Goal: Share content: Share content

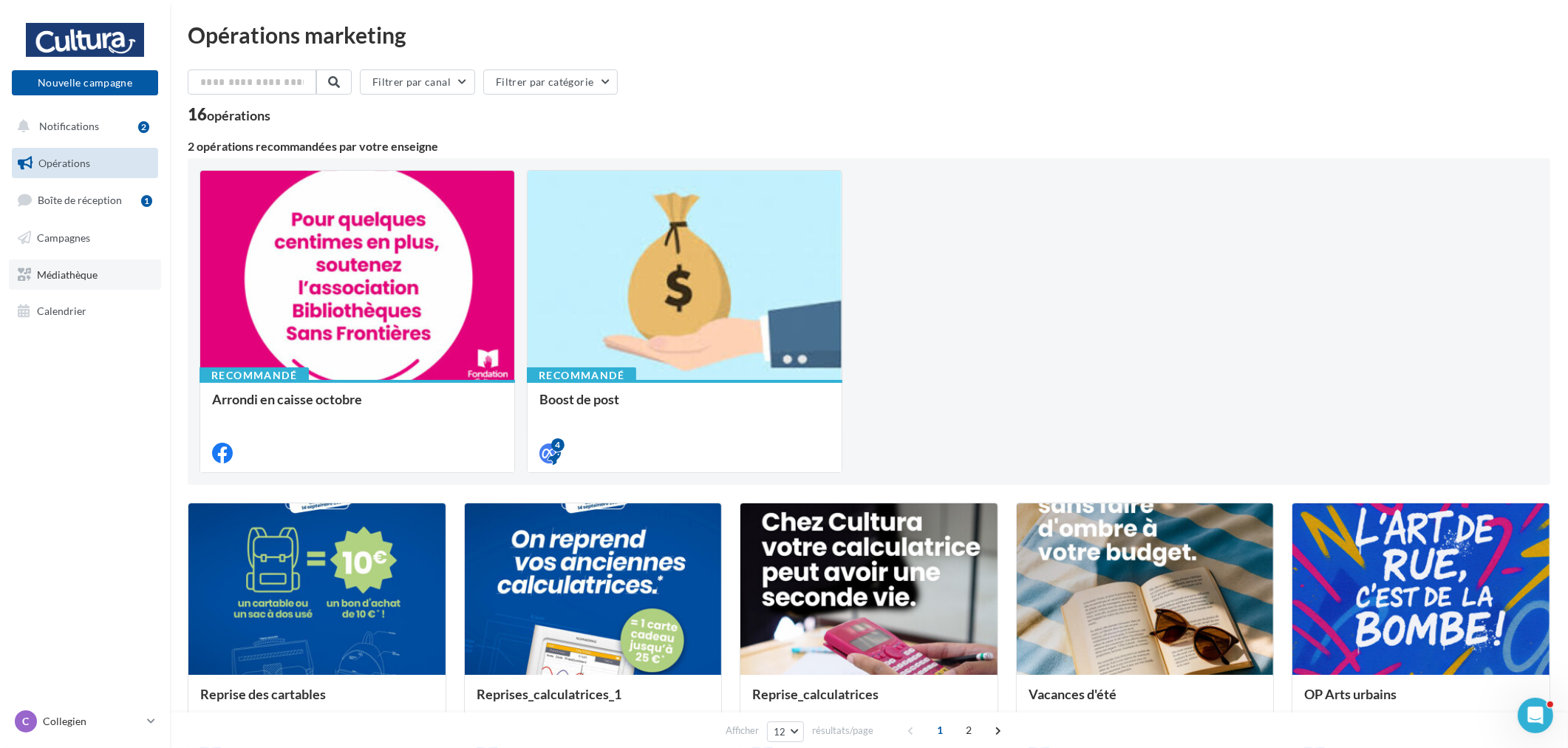
click at [109, 275] on link "Médiathèque" at bounding box center [85, 275] width 153 height 31
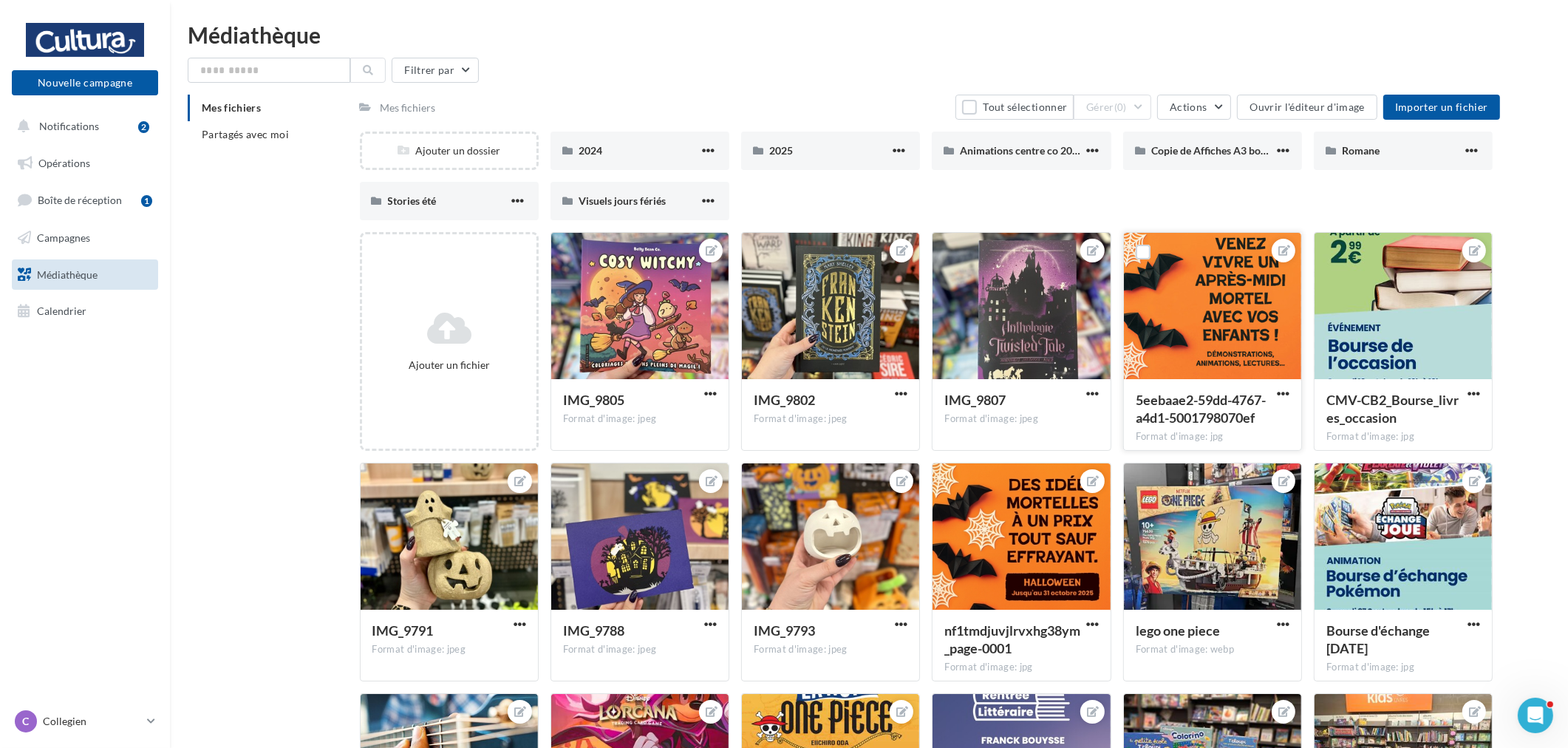
click at [1290, 397] on button "button" at bounding box center [1282, 394] width 18 height 15
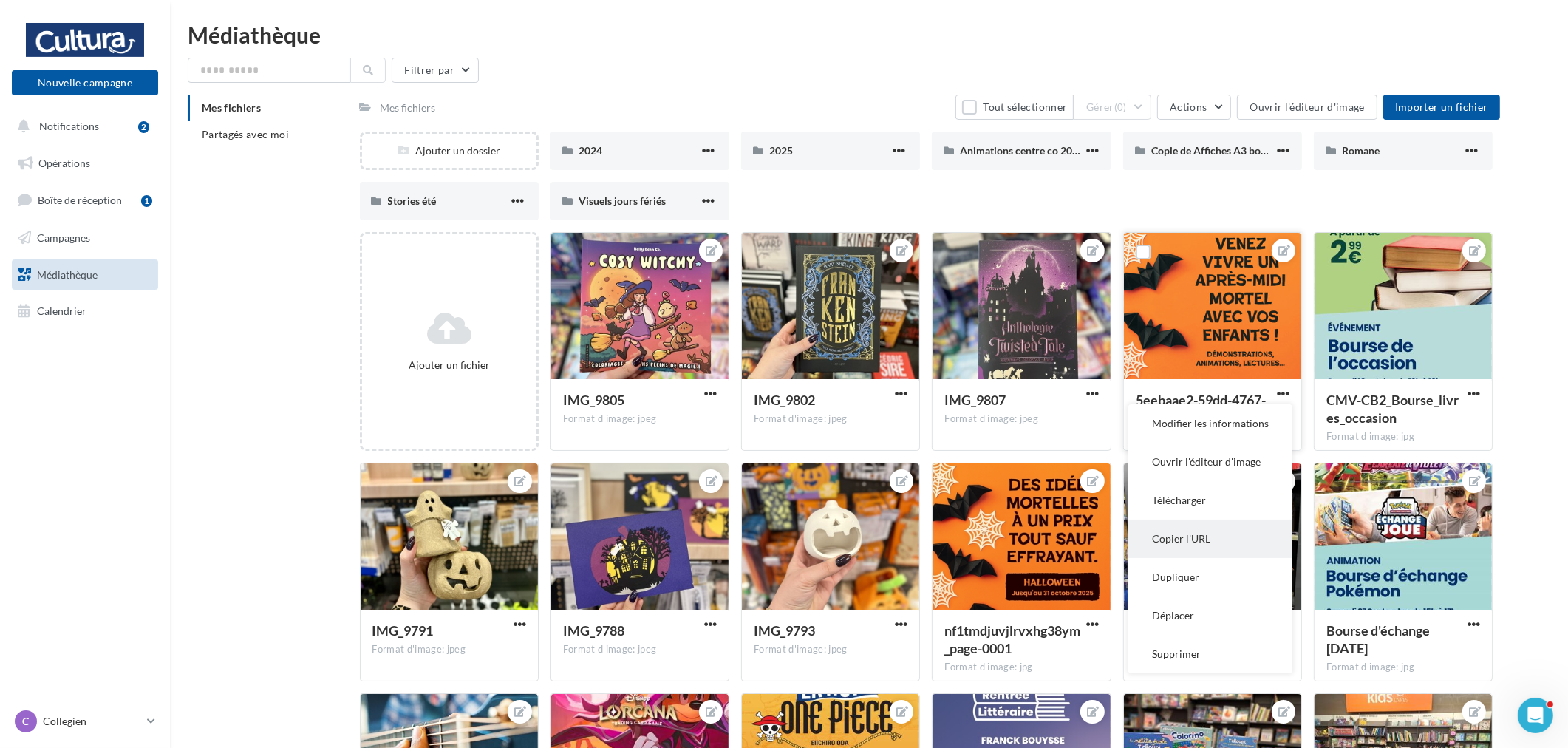
click at [1220, 541] on button "Copier l'URL" at bounding box center [1210, 539] width 164 height 38
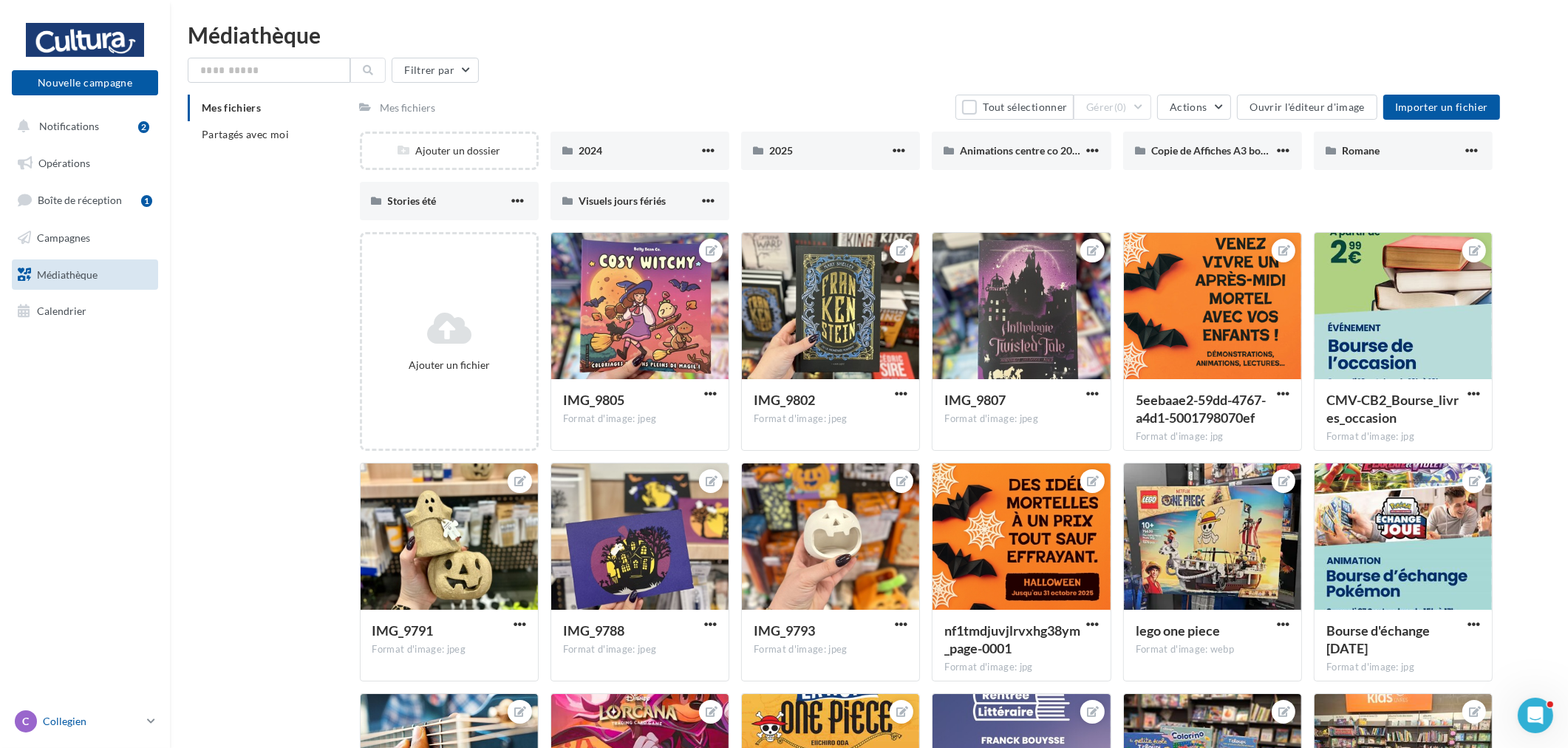
click at [119, 722] on p "Collegien" at bounding box center [92, 721] width 98 height 15
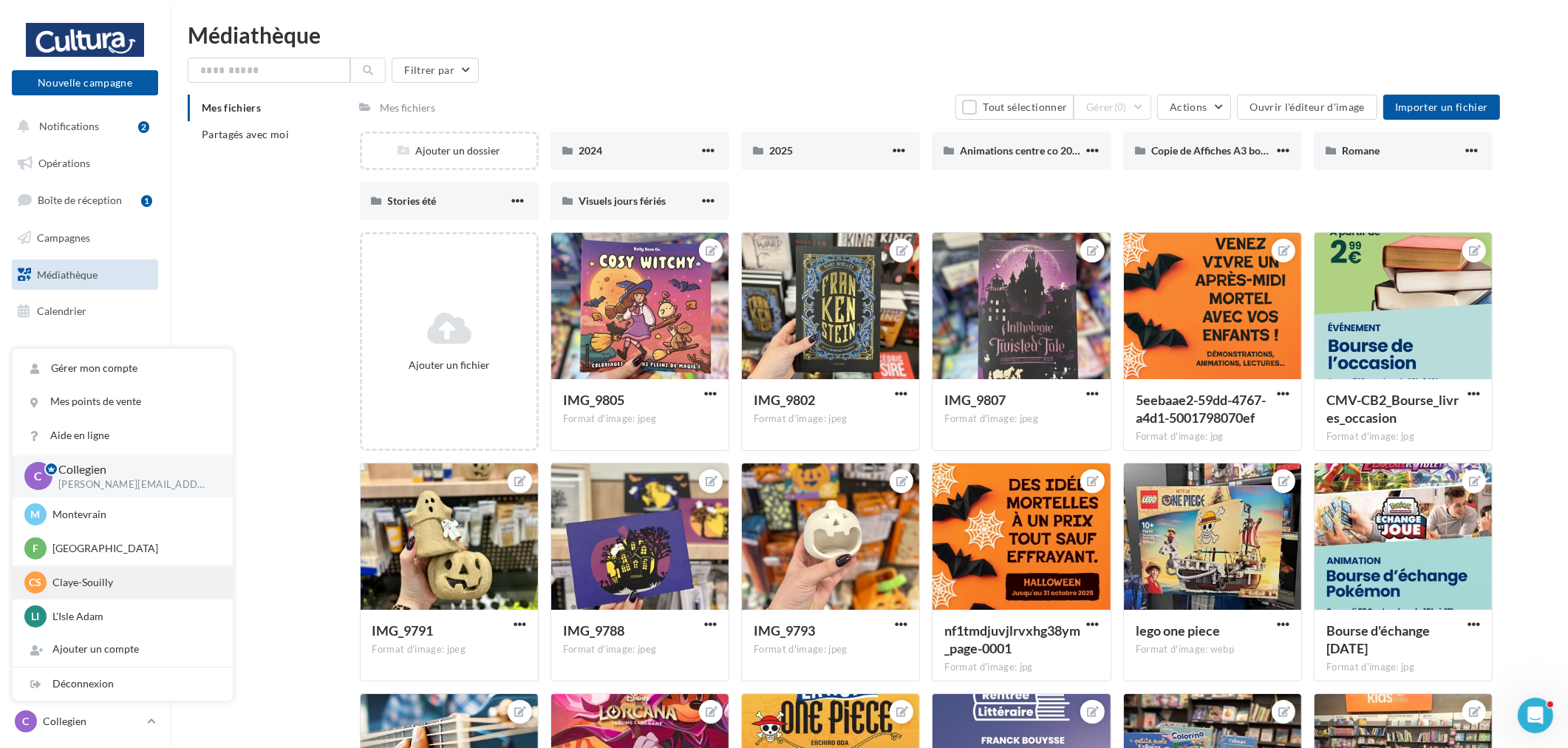
click at [105, 585] on p "Claye-Souilly" at bounding box center [133, 582] width 162 height 15
